Goal: Transaction & Acquisition: Purchase product/service

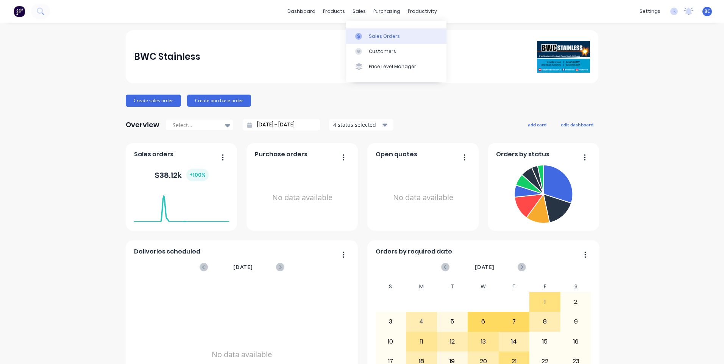
click at [380, 37] on div "Sales Orders" at bounding box center [384, 36] width 31 height 7
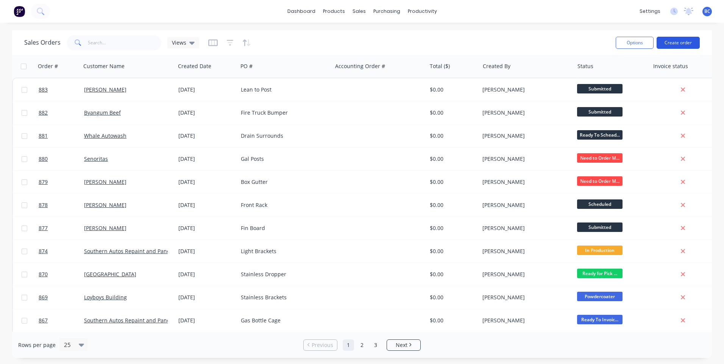
click at [686, 41] on button "Create order" at bounding box center [678, 43] width 43 height 12
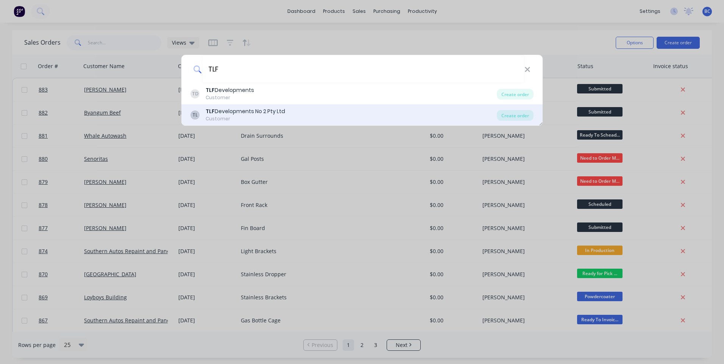
type input "TLF"
click at [247, 115] on div "TLF Developments No 2 Pty Ltd" at bounding box center [246, 112] width 80 height 8
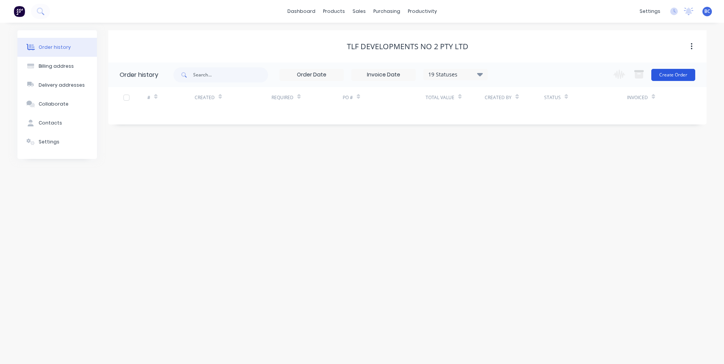
click at [666, 78] on button "Create Order" at bounding box center [673, 75] width 44 height 12
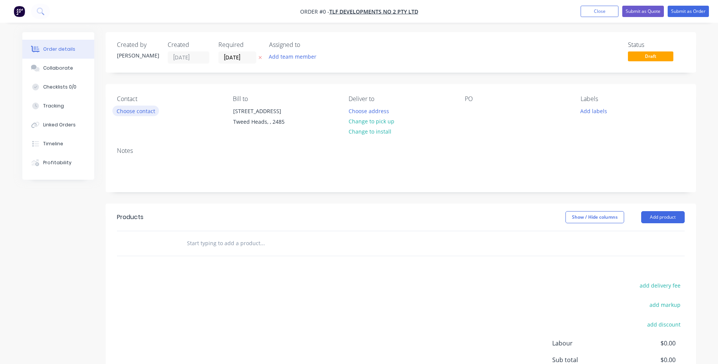
click at [150, 112] on button "Choose contact" at bounding box center [135, 111] width 47 height 10
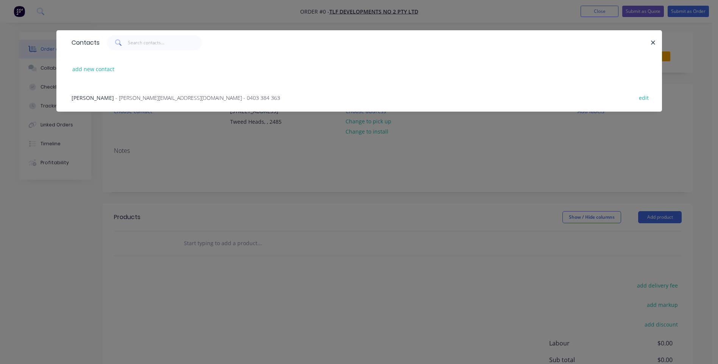
click at [127, 95] on span "- [PERSON_NAME][EMAIL_ADDRESS][DOMAIN_NAME] - 0403 384 363" at bounding box center [197, 97] width 165 height 7
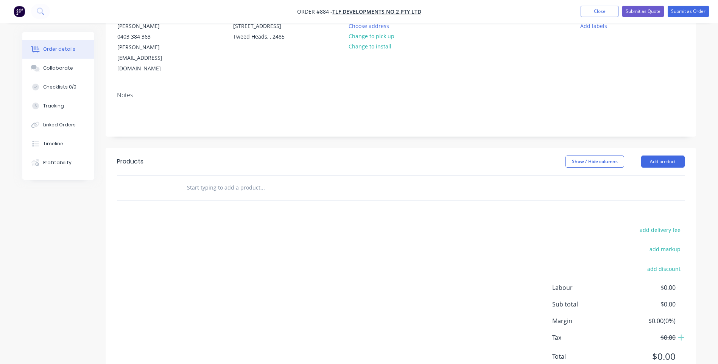
scroll to position [94, 0]
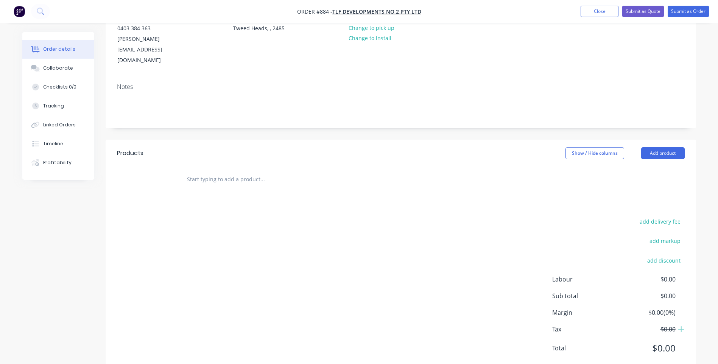
click at [236, 172] on input "text" at bounding box center [262, 179] width 151 height 15
type input "C"
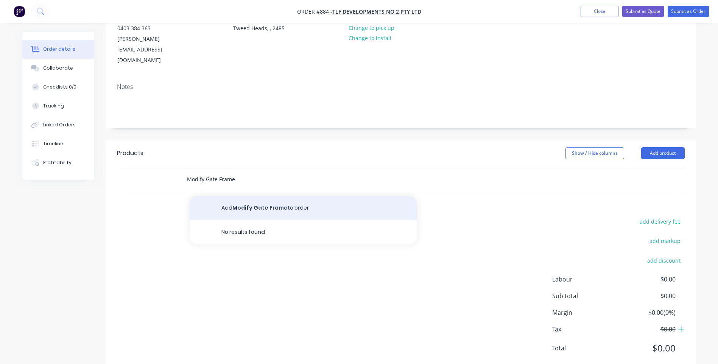
type input "Modify Gate Frame"
click at [245, 196] on button "Add Modify Gate Frame to order" at bounding box center [303, 208] width 227 height 24
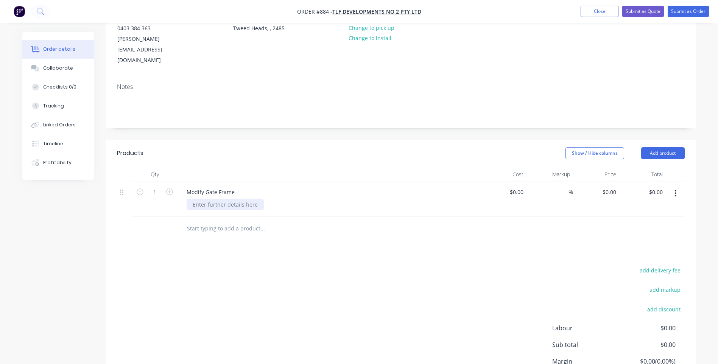
click at [236, 199] on div at bounding box center [225, 204] width 77 height 11
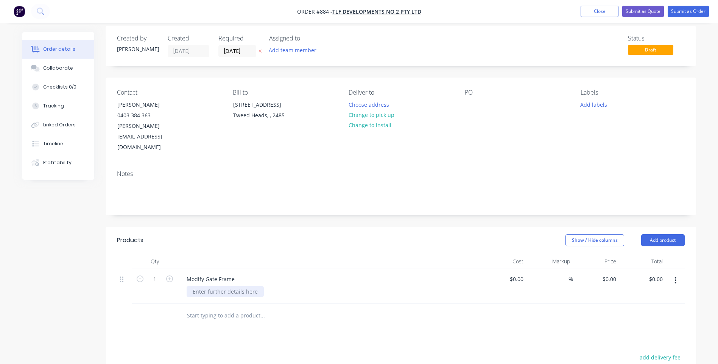
scroll to position [0, 0]
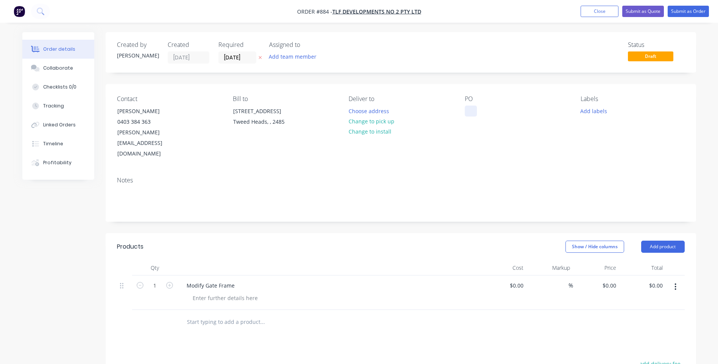
click at [477, 111] on div at bounding box center [471, 111] width 12 height 11
click at [236, 293] on div at bounding box center [225, 298] width 77 height 11
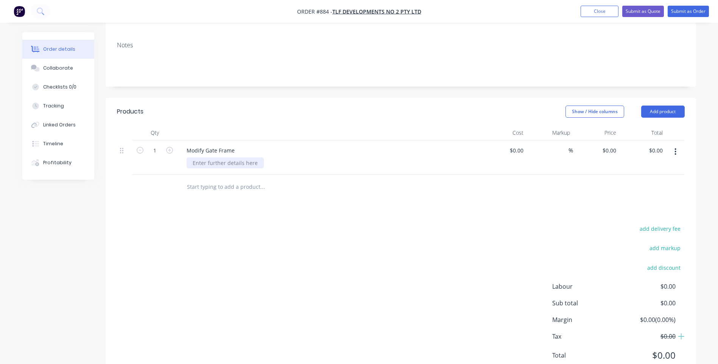
scroll to position [142, 0]
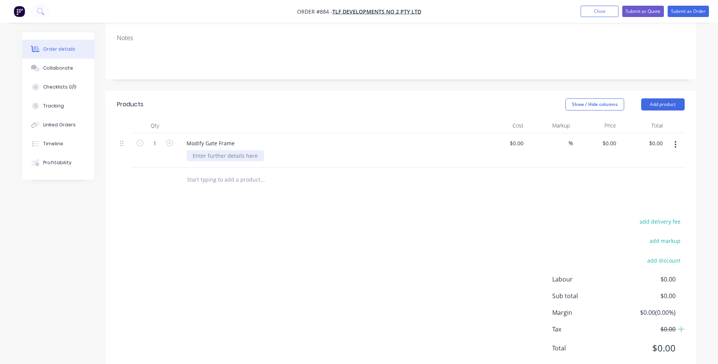
click at [223, 150] on div at bounding box center [225, 155] width 77 height 11
drag, startPoint x: 284, startPoint y: 108, endPoint x: 281, endPoint y: 113, distance: 6.4
click at [283, 118] on div at bounding box center [329, 125] width 303 height 15
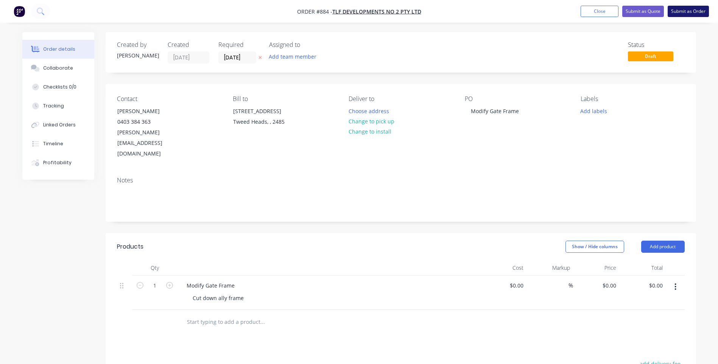
click at [689, 10] on button "Submit as Order" at bounding box center [688, 11] width 41 height 11
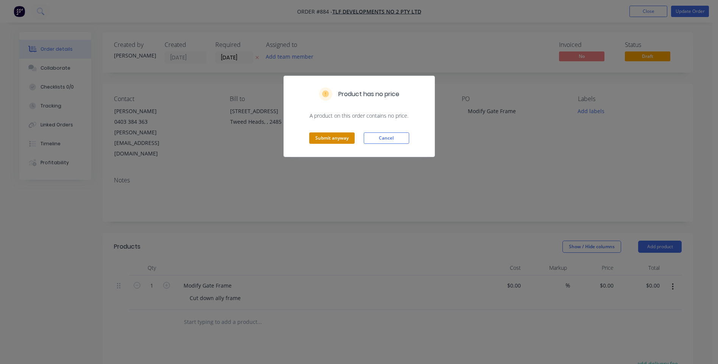
click at [342, 142] on button "Submit anyway" at bounding box center [331, 138] width 45 height 11
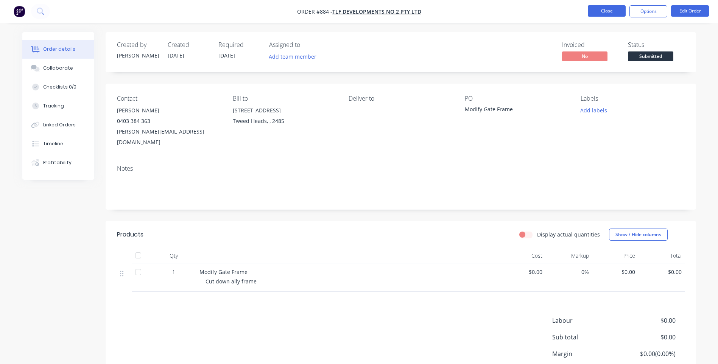
click at [618, 11] on button "Close" at bounding box center [607, 10] width 38 height 11
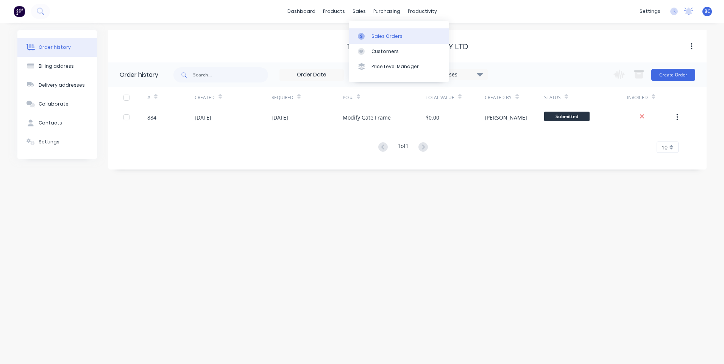
click at [384, 32] on link "Sales Orders" at bounding box center [399, 35] width 100 height 15
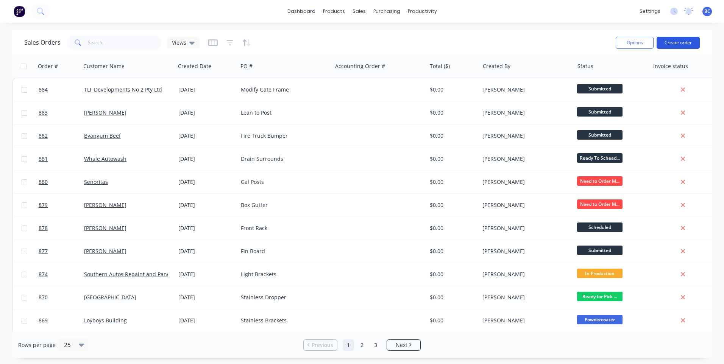
click at [682, 47] on button "Create order" at bounding box center [678, 43] width 43 height 12
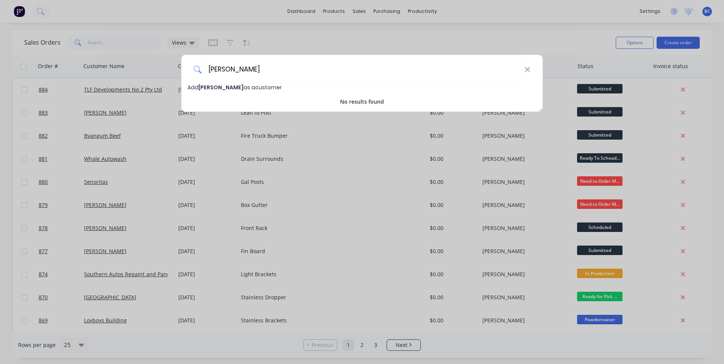
type input "[PERSON_NAME]"
click at [222, 90] on span "[PERSON_NAME]" at bounding box center [220, 88] width 45 height 8
select select "AU"
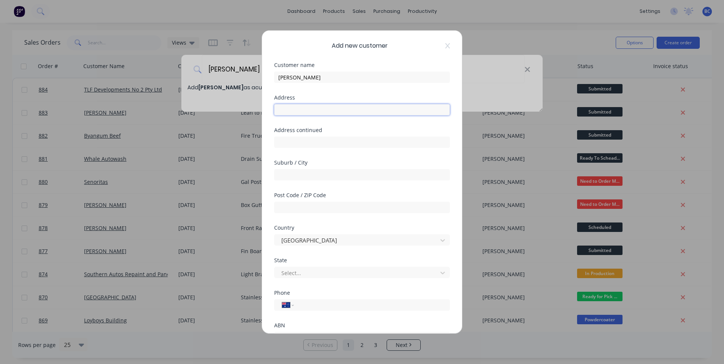
click at [304, 110] on input "text" at bounding box center [362, 109] width 176 height 11
click at [319, 309] on input "tel" at bounding box center [370, 305] width 143 height 9
type input "0418 451 029"
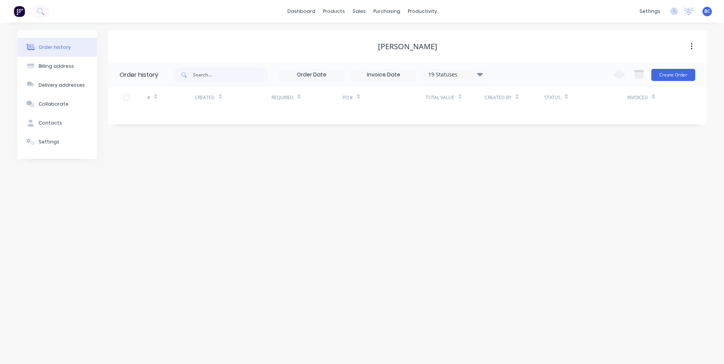
click at [696, 78] on div "19 Statuses Invoice Status Invoiced Not Invoiced Partial Order Status All Archi…" at bounding box center [439, 74] width 533 height 25
click at [687, 73] on button "Create Order" at bounding box center [673, 75] width 44 height 12
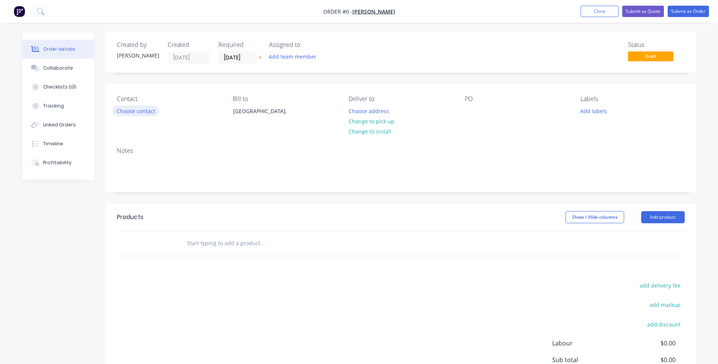
click at [140, 110] on button "Choose contact" at bounding box center [135, 111] width 47 height 10
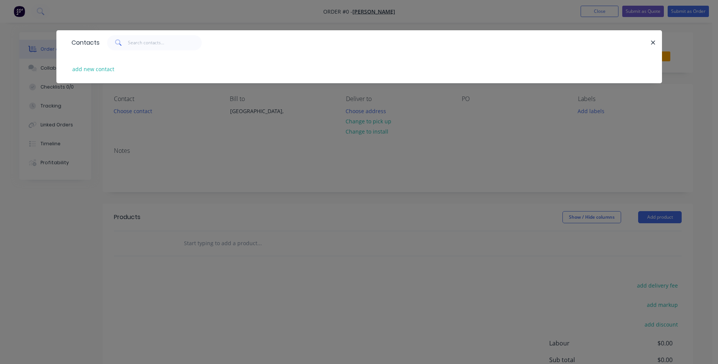
click at [654, 38] on button "button" at bounding box center [653, 42] width 9 height 9
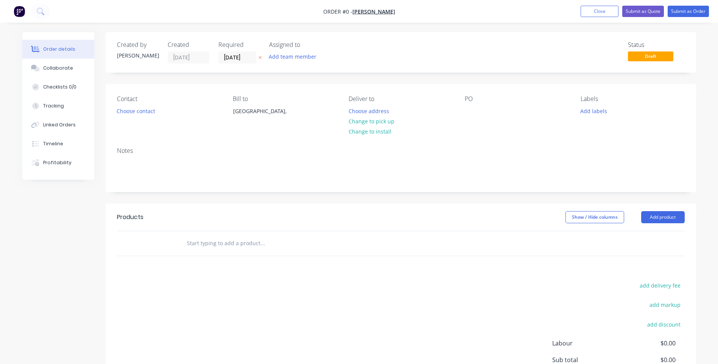
click at [475, 99] on div "PO" at bounding box center [517, 98] width 104 height 7
click at [472, 96] on div "PO" at bounding box center [517, 98] width 104 height 7
click at [254, 240] on input "text" at bounding box center [262, 243] width 151 height 15
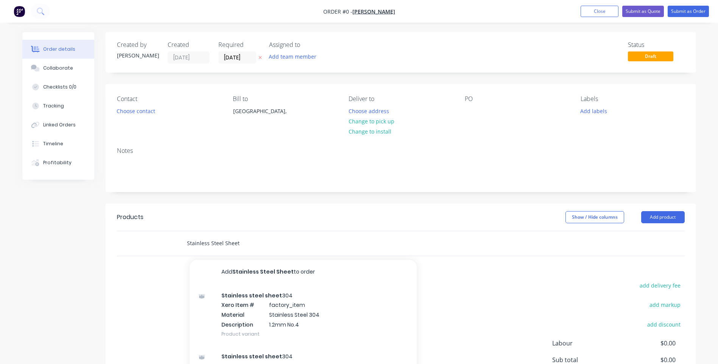
type input "Stainless Steel Sheet"
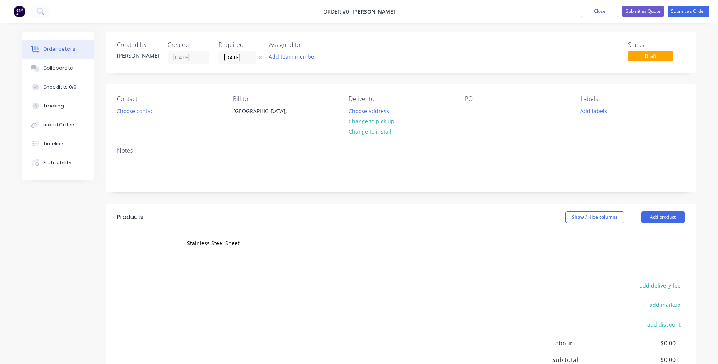
click at [676, 211] on header "Products Show / Hide columns Add product" at bounding box center [401, 217] width 591 height 27
click at [489, 94] on div "Contact Choose contact [PERSON_NAME] to [GEOGRAPHIC_DATA], Deliver to Choose ad…" at bounding box center [401, 112] width 591 height 57
click at [487, 114] on div "PO" at bounding box center [517, 112] width 104 height 34
click at [519, 114] on div "PO" at bounding box center [517, 112] width 104 height 34
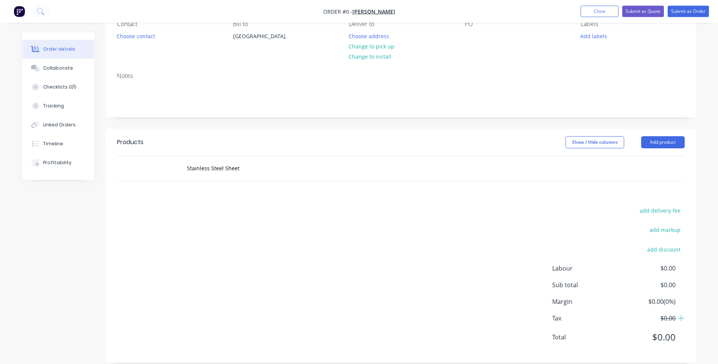
scroll to position [76, 0]
click at [140, 34] on button "Choose contact" at bounding box center [135, 35] width 47 height 10
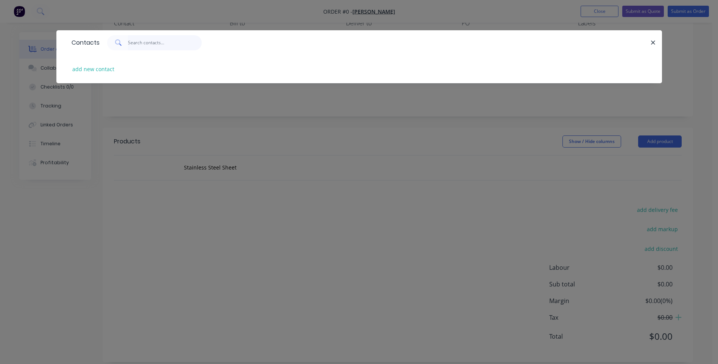
click at [152, 43] on input "text" at bounding box center [165, 42] width 74 height 15
type input "c"
type input "[PERSON_NAME]"
click at [98, 66] on button "add new contact" at bounding box center [94, 69] width 50 height 10
select select "AU"
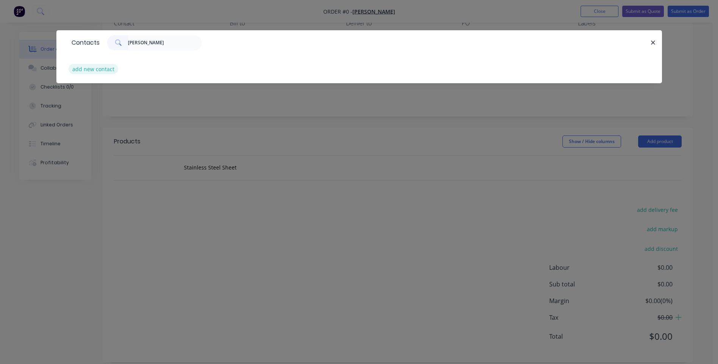
select select "AU"
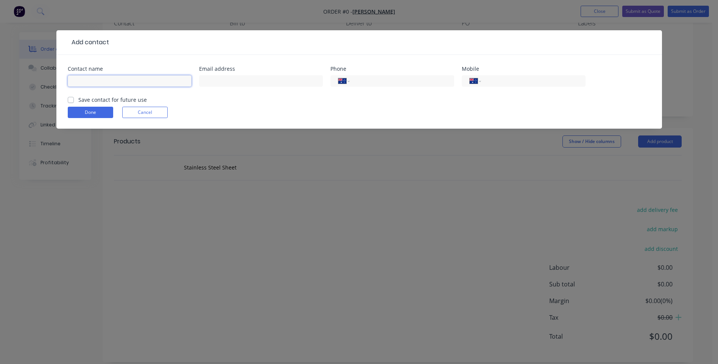
click at [89, 78] on input "text" at bounding box center [130, 80] width 124 height 11
type input "[PERSON_NAME]"
click at [494, 80] on input "tel" at bounding box center [532, 81] width 91 height 9
type input "0418 451 029"
click at [78, 100] on label "Save contact for future use" at bounding box center [112, 100] width 69 height 8
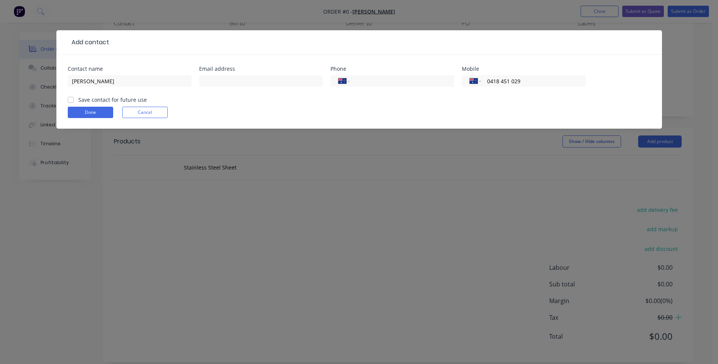
click at [72, 100] on input "Save contact for future use" at bounding box center [71, 99] width 6 height 7
checkbox input "true"
click at [80, 113] on button "Done" at bounding box center [90, 112] width 45 height 11
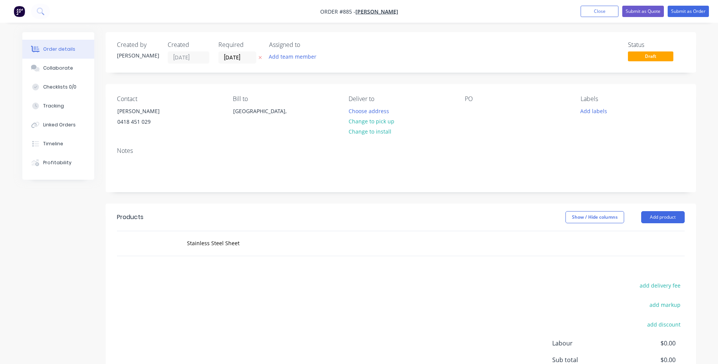
click at [508, 103] on div "PO" at bounding box center [517, 98] width 104 height 7
click at [261, 246] on input "Stainless Steel Sheet" at bounding box center [262, 243] width 151 height 15
click at [463, 121] on div "Contact [PERSON_NAME] [PHONE_NUMBER] Bill to [GEOGRAPHIC_DATA], Deliver to Choo…" at bounding box center [401, 112] width 591 height 57
click at [469, 99] on div "PO" at bounding box center [517, 98] width 104 height 7
click at [474, 112] on div at bounding box center [471, 111] width 12 height 11
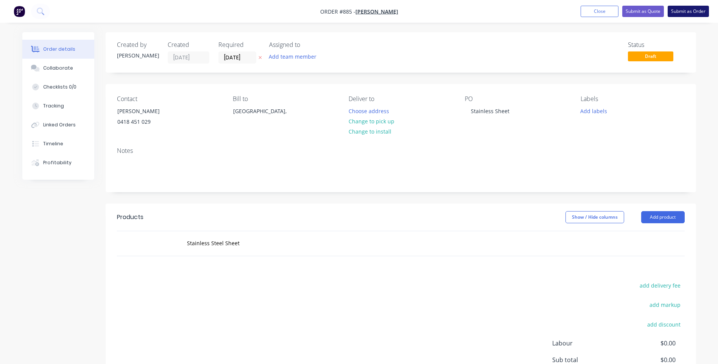
click at [696, 11] on button "Submit as Order" at bounding box center [688, 11] width 41 height 11
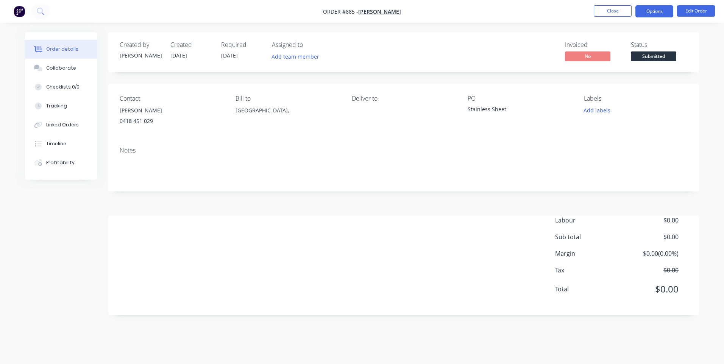
click at [654, 11] on button "Options" at bounding box center [654, 11] width 38 height 12
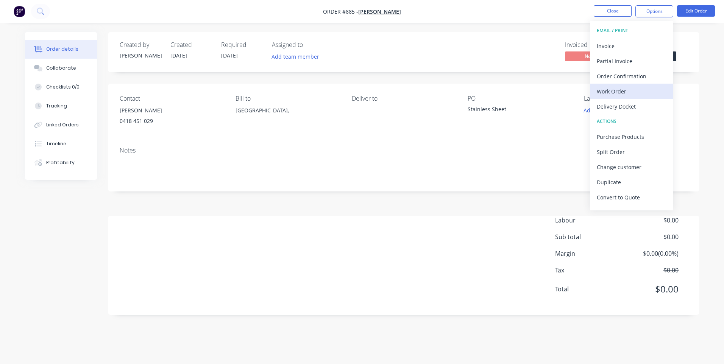
click at [618, 93] on div "Work Order" at bounding box center [632, 91] width 70 height 11
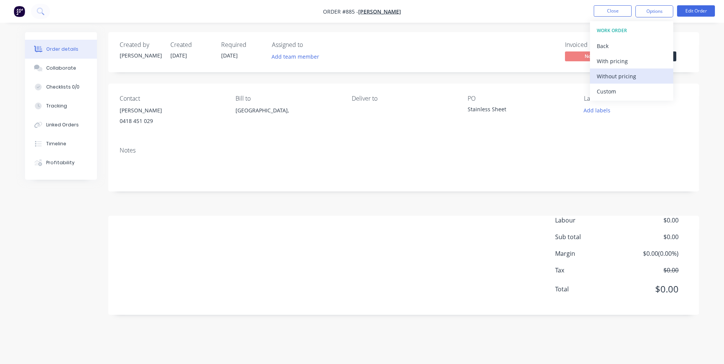
click at [634, 77] on div "Without pricing" at bounding box center [632, 76] width 70 height 11
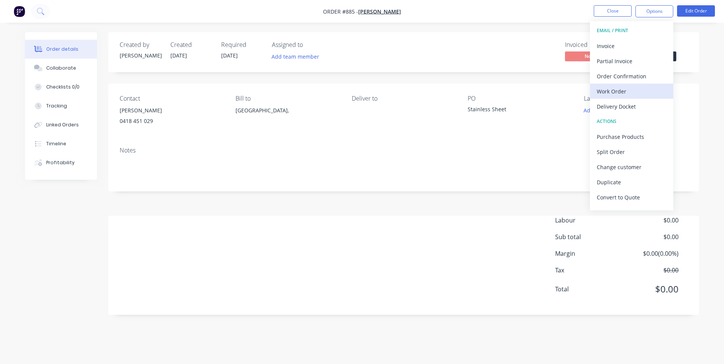
click at [633, 98] on button "Work Order" at bounding box center [631, 91] width 83 height 15
click at [628, 85] on button "Custom" at bounding box center [631, 91] width 83 height 15
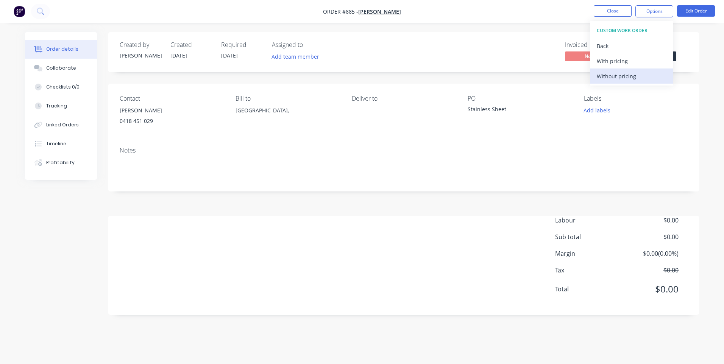
click at [624, 70] on button "Without pricing" at bounding box center [631, 76] width 83 height 15
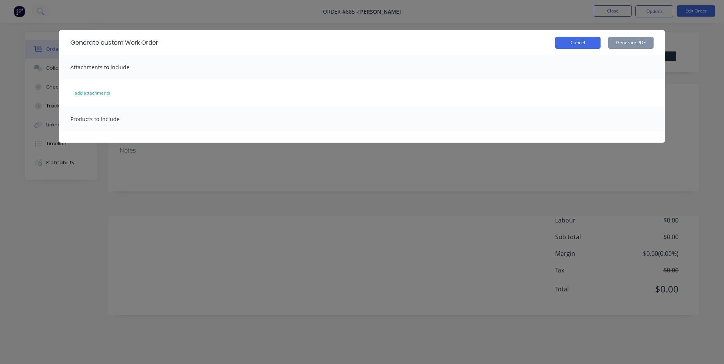
click at [580, 39] on button "Cancel" at bounding box center [577, 43] width 45 height 12
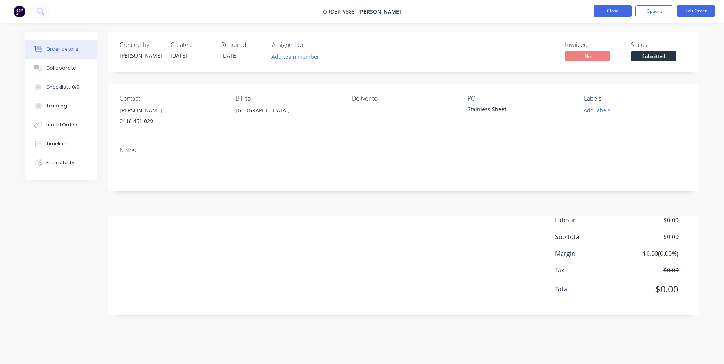
click at [609, 11] on button "Close" at bounding box center [613, 10] width 38 height 11
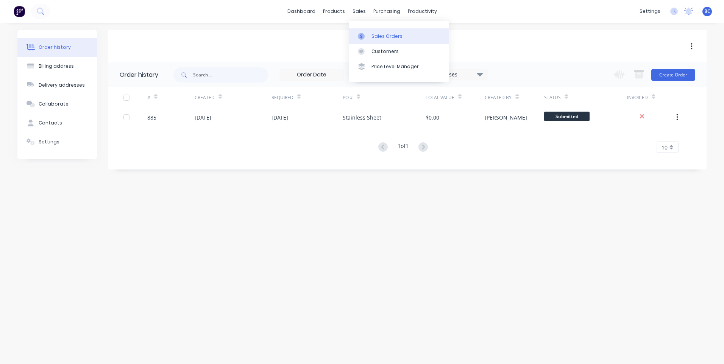
click at [375, 30] on link "Sales Orders" at bounding box center [399, 35] width 100 height 15
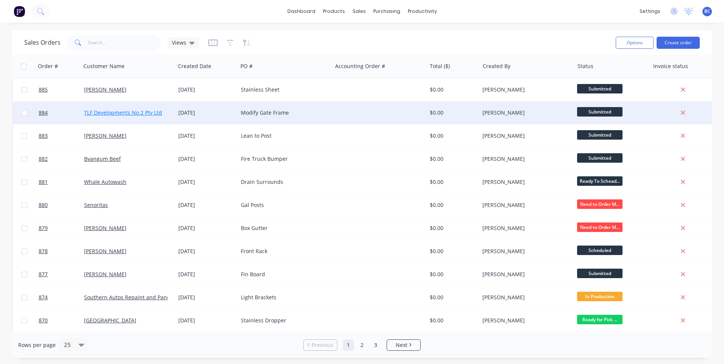
click at [117, 113] on link "TLF Developments No 2 Pty Ltd" at bounding box center [123, 112] width 78 height 7
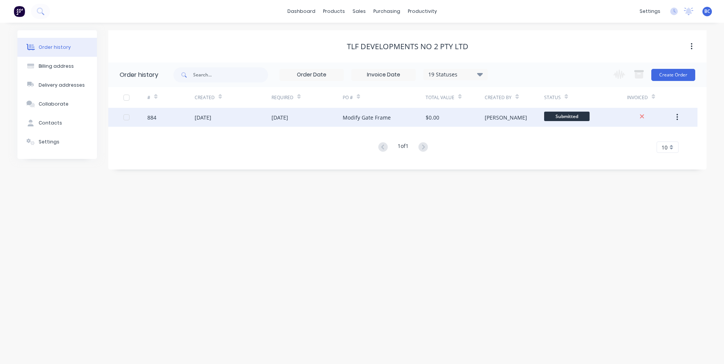
click at [674, 115] on button "button" at bounding box center [677, 118] width 18 height 14
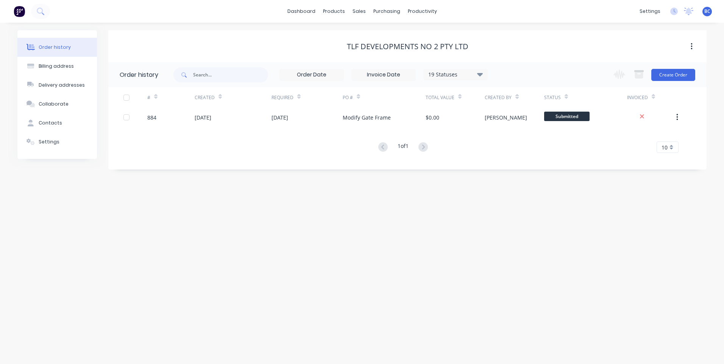
click at [360, 245] on div "Order history Billing address Delivery addresses Collaborate Contacts Settings …" at bounding box center [362, 194] width 724 height 342
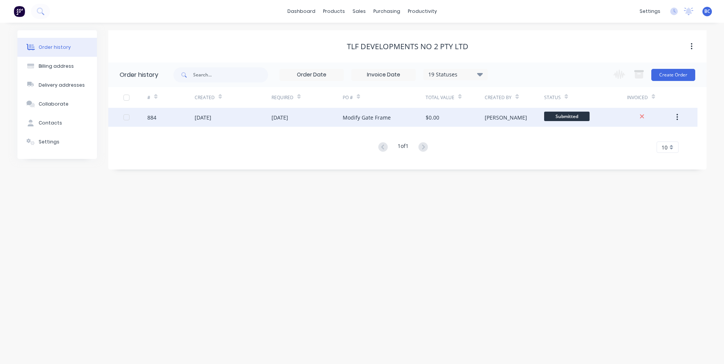
click at [155, 120] on div "884" at bounding box center [151, 118] width 9 height 8
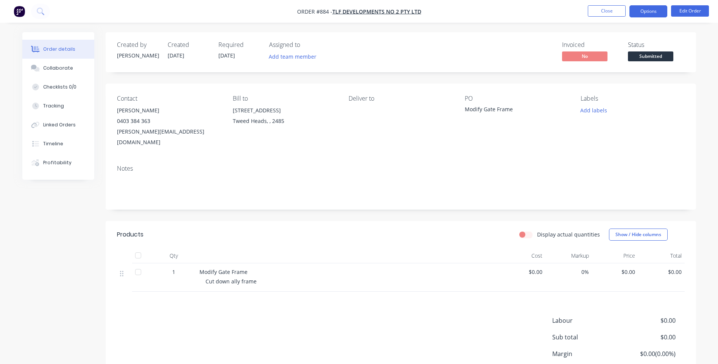
click at [655, 7] on button "Options" at bounding box center [649, 11] width 38 height 12
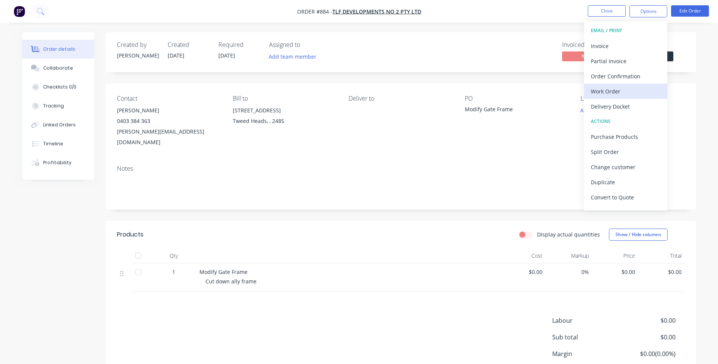
click at [637, 88] on div "Work Order" at bounding box center [626, 91] width 70 height 11
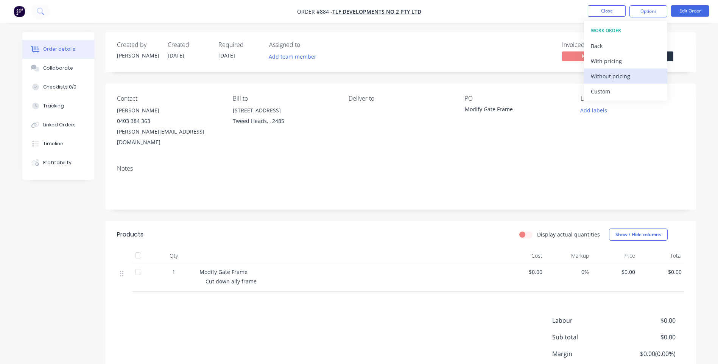
click at [639, 72] on div "Without pricing" at bounding box center [626, 76] width 70 height 11
click at [465, 28] on div "Order details Collaborate Checklists 0/0 Tracking Linked Orders Timeline Profit…" at bounding box center [359, 213] width 718 height 427
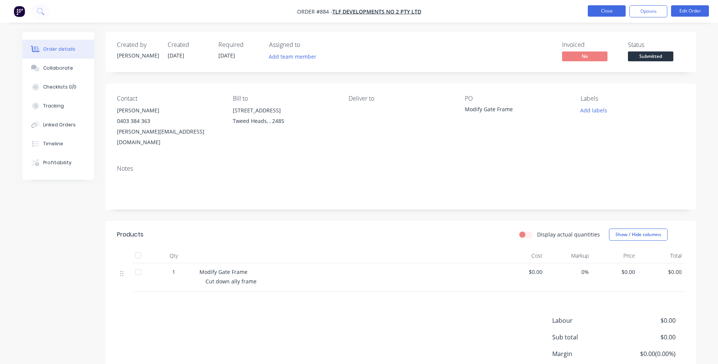
click at [623, 9] on button "Close" at bounding box center [607, 10] width 38 height 11
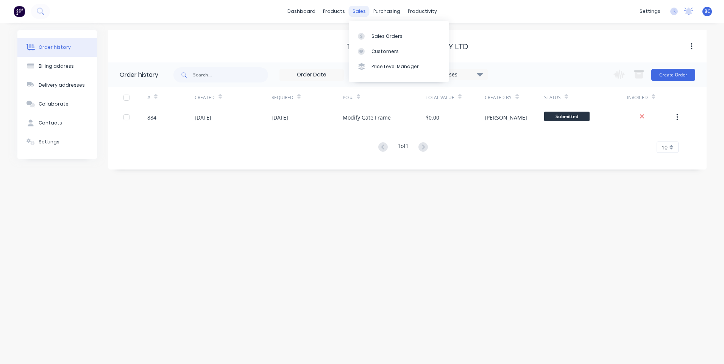
click at [360, 11] on div "sales" at bounding box center [359, 11] width 21 height 11
click at [379, 34] on div "Sales Orders" at bounding box center [386, 36] width 31 height 7
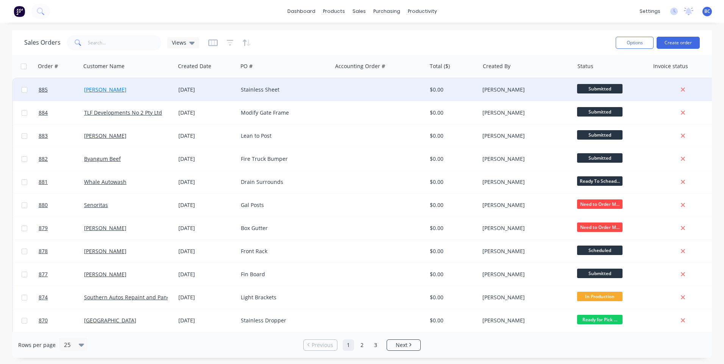
click at [98, 89] on link "[PERSON_NAME]" at bounding box center [105, 89] width 42 height 7
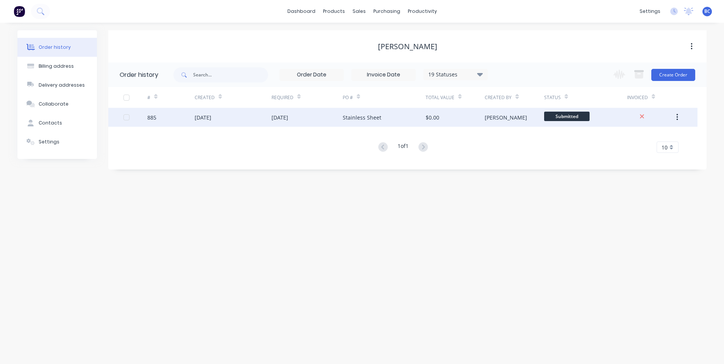
click at [153, 116] on div "885" at bounding box center [151, 118] width 9 height 8
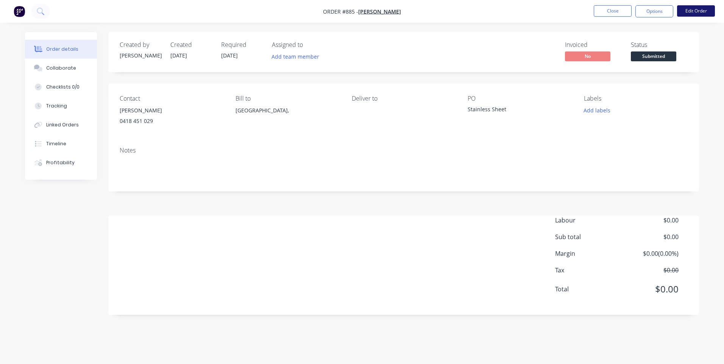
click at [694, 12] on button "Edit Order" at bounding box center [696, 10] width 38 height 11
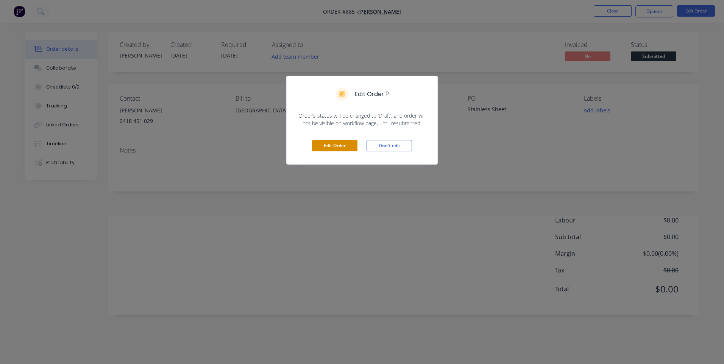
click at [345, 144] on button "Edit Order" at bounding box center [334, 145] width 45 height 11
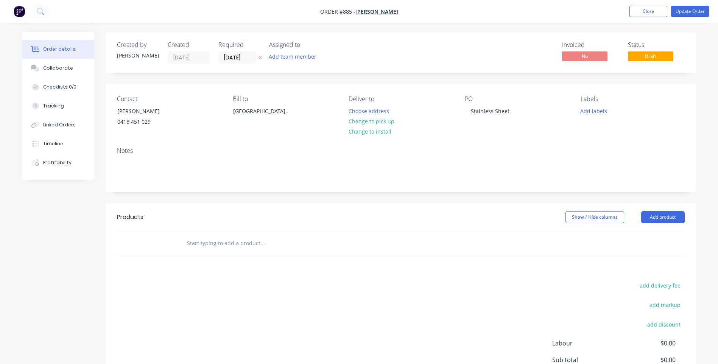
click at [204, 241] on input "text" at bounding box center [262, 243] width 151 height 15
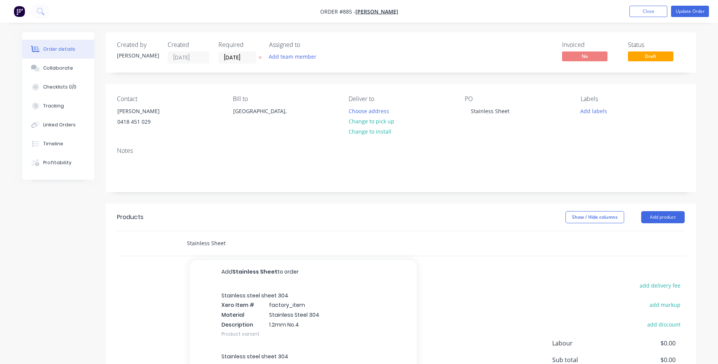
type input "Stainless Sheet"
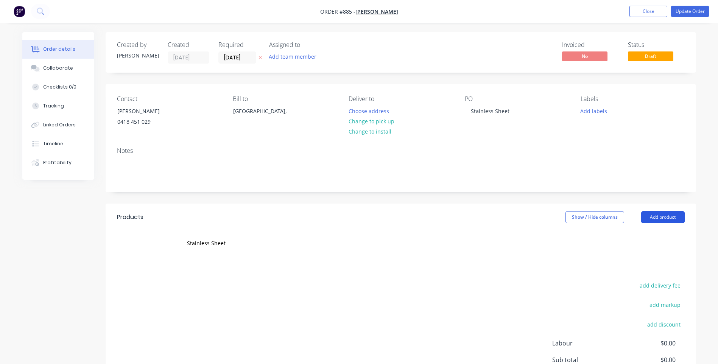
click at [674, 214] on button "Add product" at bounding box center [663, 217] width 44 height 12
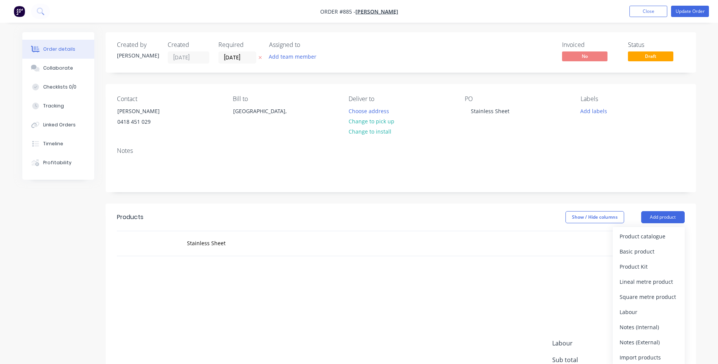
click at [398, 256] on div "Products Show / Hide columns Add product Product catalogue Basic product Produc…" at bounding box center [401, 321] width 591 height 234
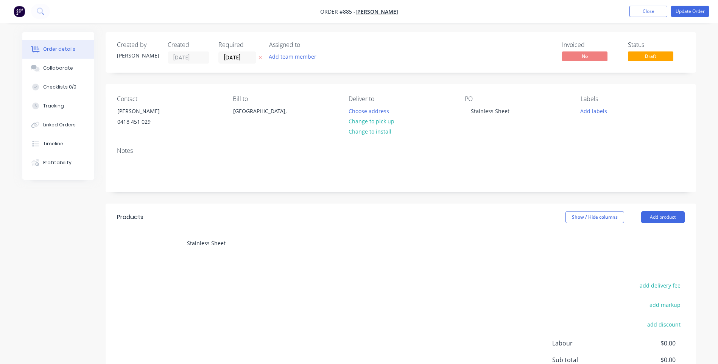
click at [275, 244] on input "Stainless Sheet" at bounding box center [262, 243] width 151 height 15
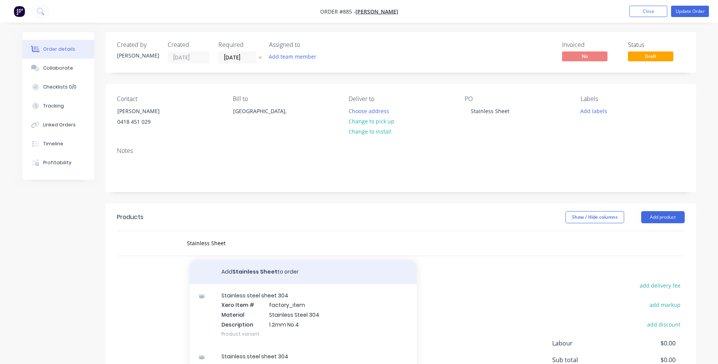
click at [268, 273] on button "Add Stainless Sheet to order" at bounding box center [303, 272] width 227 height 24
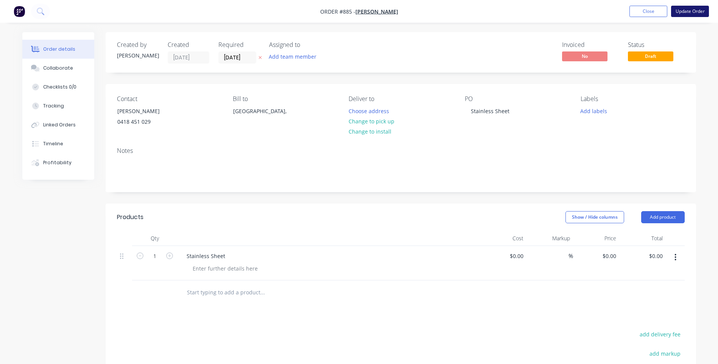
click at [691, 12] on button "Update Order" at bounding box center [690, 11] width 38 height 11
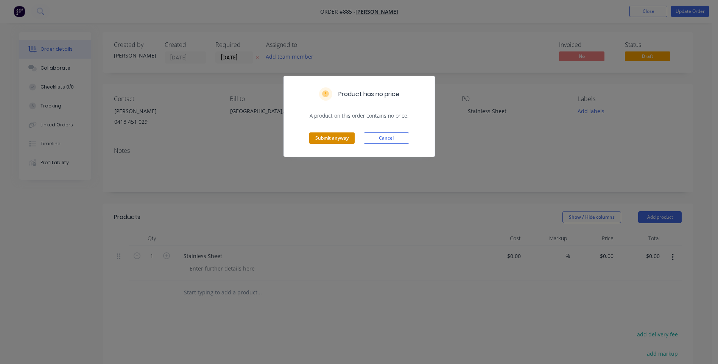
click at [328, 137] on button "Submit anyway" at bounding box center [331, 138] width 45 height 11
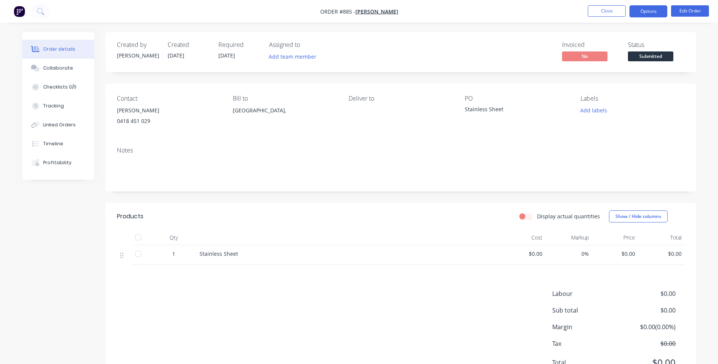
click at [650, 12] on button "Options" at bounding box center [649, 11] width 38 height 12
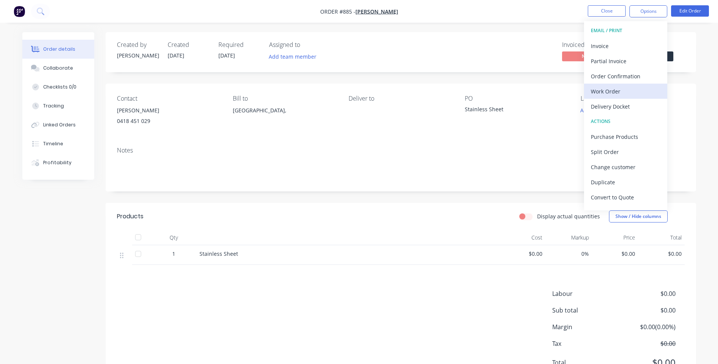
click at [617, 84] on button "Work Order" at bounding box center [625, 91] width 83 height 15
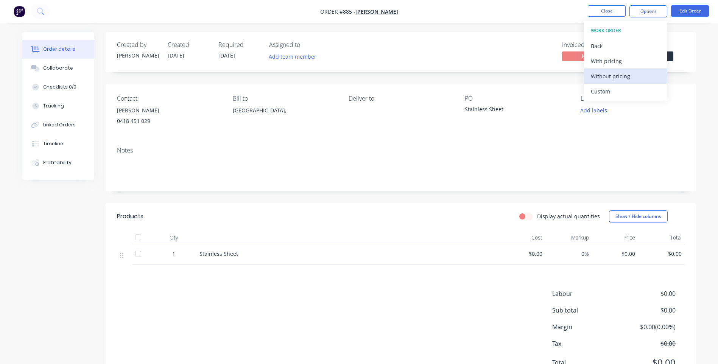
click at [610, 72] on div "Without pricing" at bounding box center [626, 76] width 70 height 11
